Goal: Task Accomplishment & Management: Manage account settings

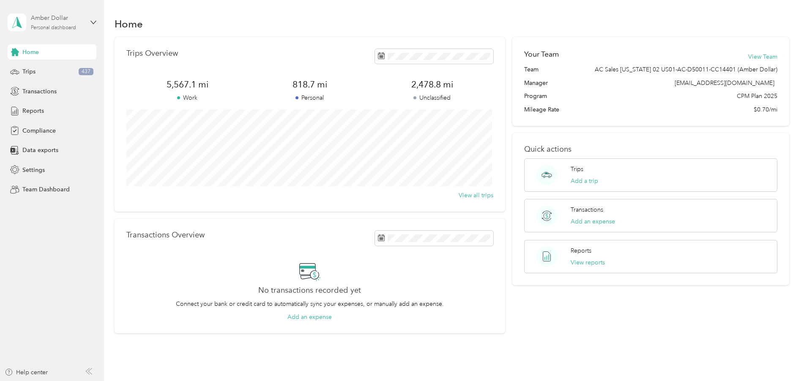
click at [54, 22] on div "Amber Dollar" at bounding box center [57, 18] width 53 height 9
click at [56, 71] on div "Team dashboard" at bounding box center [97, 68] width 166 height 15
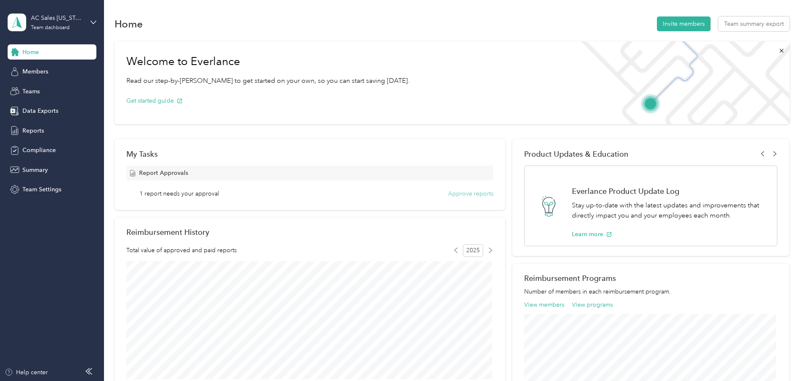
click at [471, 194] on button "Approve reports" at bounding box center [470, 193] width 45 height 9
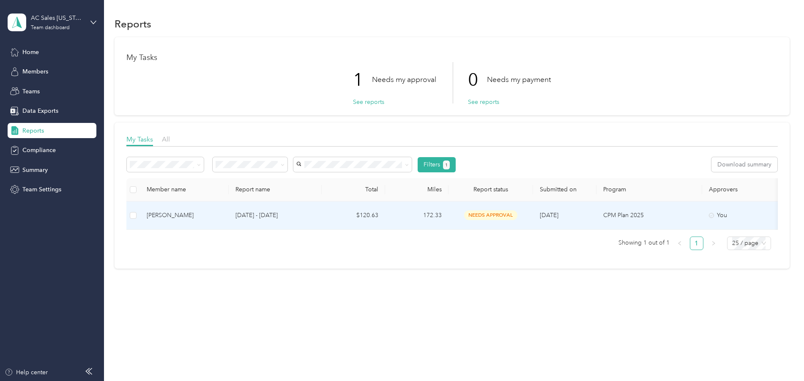
click at [220, 211] on div "[PERSON_NAME]" at bounding box center [184, 215] width 75 height 9
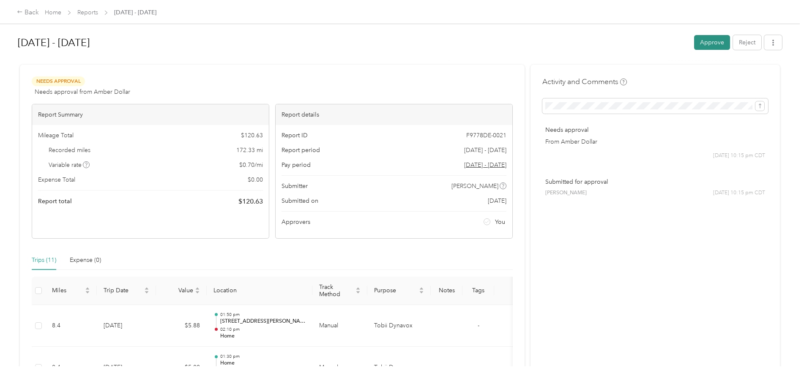
click at [699, 46] on button "Approve" at bounding box center [712, 42] width 36 height 15
